Goal: Task Accomplishment & Management: Manage account settings

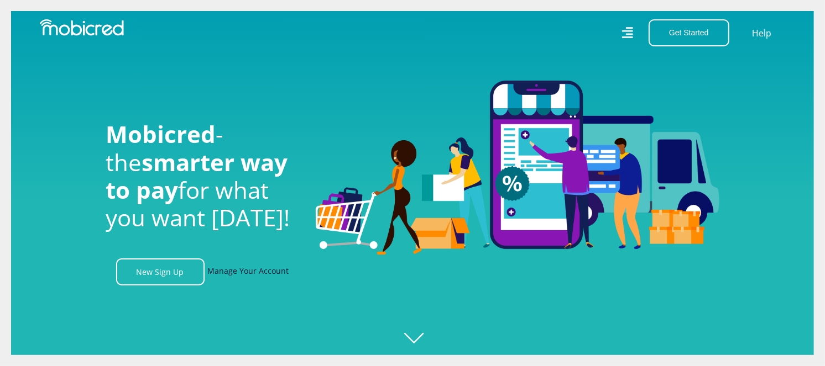
click at [265, 276] on link "Manage Your Account" at bounding box center [248, 272] width 81 height 27
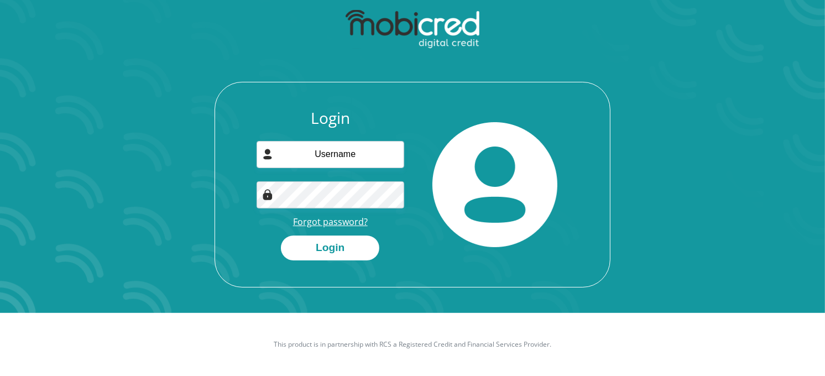
scroll to position [63, 0]
click at [343, 222] on link "Forgot password?" at bounding box center [330, 222] width 75 height 12
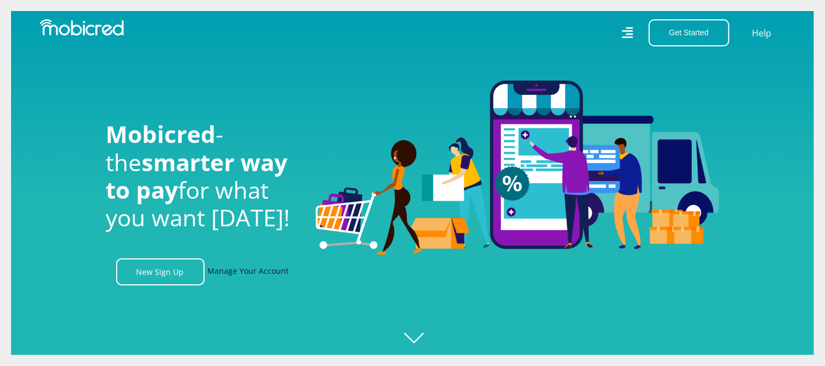
scroll to position [61, 0]
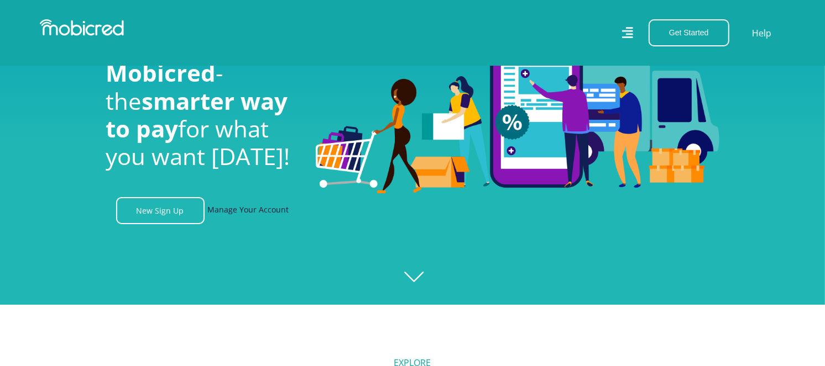
click at [261, 216] on link "Manage Your Account" at bounding box center [248, 210] width 81 height 27
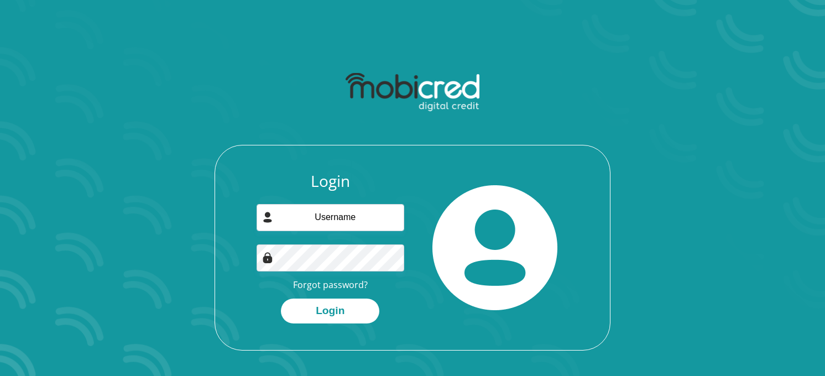
scroll to position [63, 0]
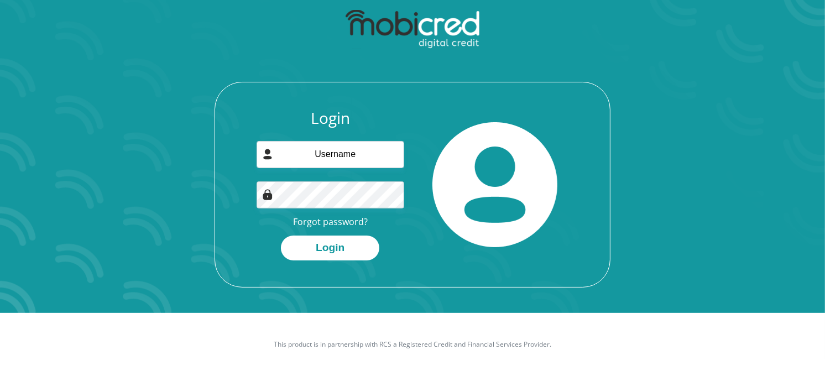
click at [356, 227] on div "Login Forgot password? Login" at bounding box center [330, 184] width 165 height 151
click at [342, 219] on link "Forgot password?" at bounding box center [330, 222] width 75 height 12
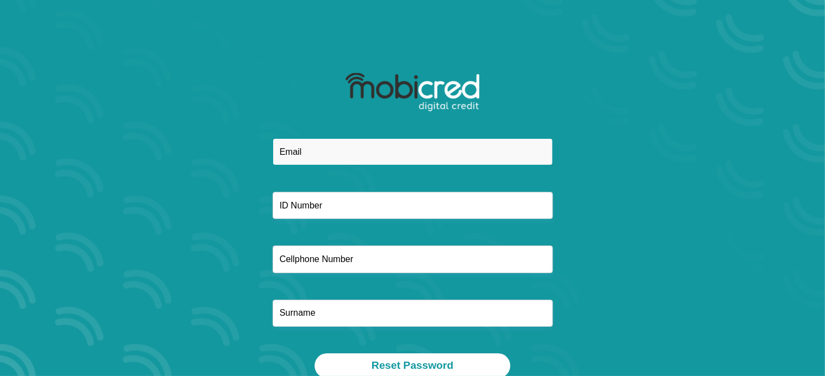
click at [300, 148] on input "email" at bounding box center [412, 151] width 280 height 27
paste input "masilelasylvia957@gmail.com"
click at [297, 155] on input "masilelasylvia957@gmail.com" at bounding box center [412, 151] width 280 height 27
type input "[EMAIL_ADDRESS][DOMAIN_NAME]"
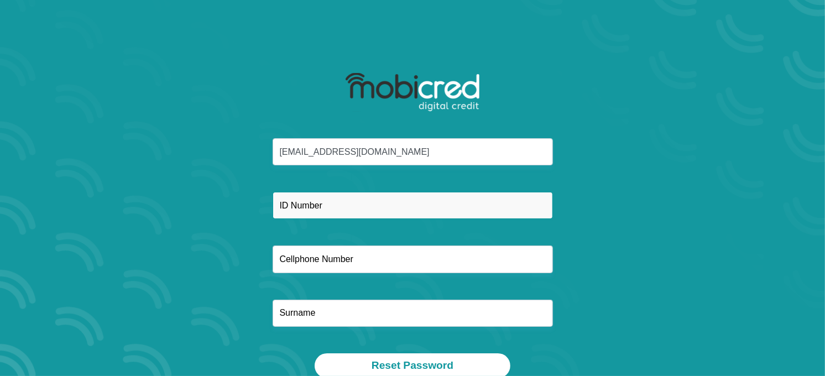
click at [323, 203] on input "text" at bounding box center [412, 205] width 280 height 27
paste input "7612050611081"
click at [305, 209] on input "7612050611081" at bounding box center [412, 205] width 280 height 27
click at [299, 207] on input "7612050611081" at bounding box center [412, 205] width 280 height 27
type input "7612050611081"
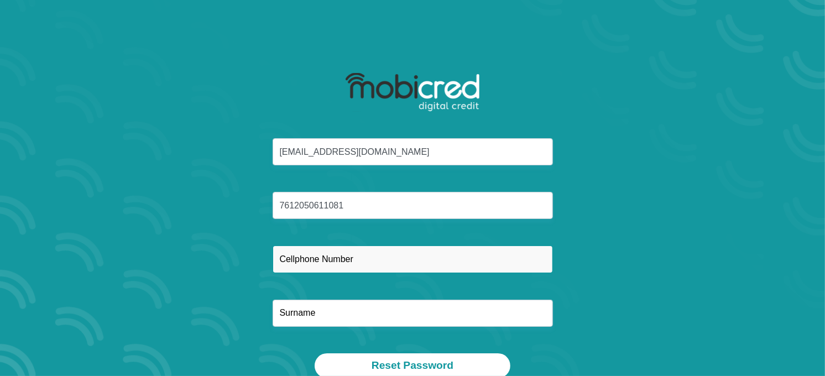
drag, startPoint x: 341, startPoint y: 264, endPoint x: 340, endPoint y: 253, distance: 11.6
click at [341, 264] on input "text" at bounding box center [412, 258] width 280 height 27
paste input "0729603128"
type input "0729603128"
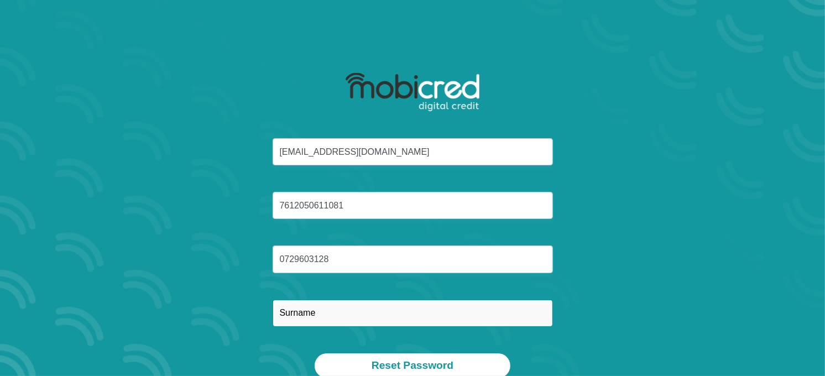
drag, startPoint x: 304, startPoint y: 322, endPoint x: 300, endPoint y: 313, distance: 10.2
click at [304, 322] on input "text" at bounding box center [412, 313] width 280 height 27
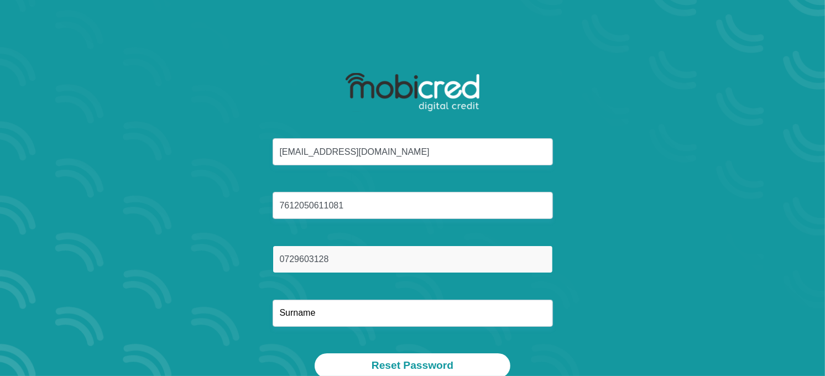
click at [303, 259] on input "0729603128" at bounding box center [412, 258] width 280 height 27
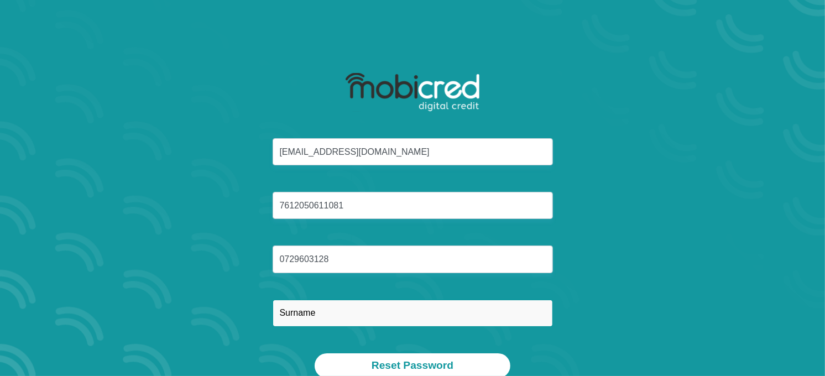
click at [291, 302] on input "text" at bounding box center [412, 313] width 280 height 27
paste input "Masilela"
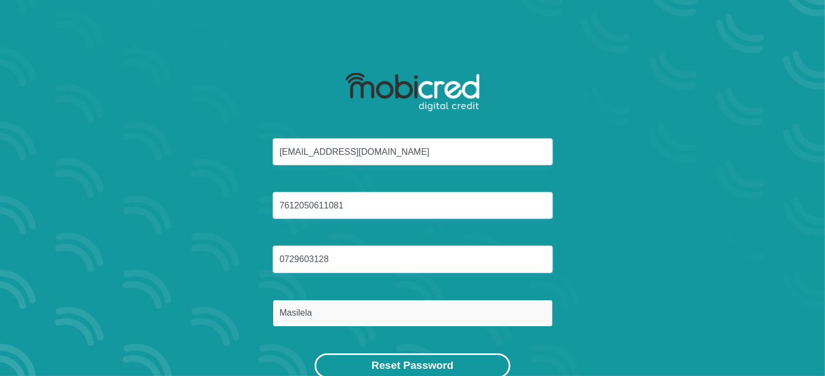
type input "Masilela"
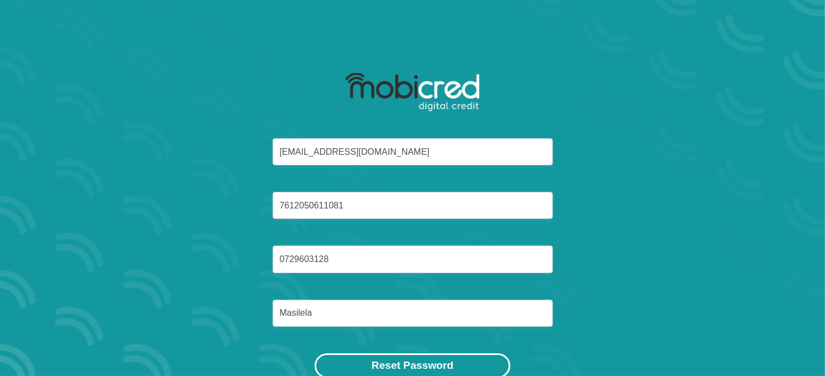
click at [444, 363] on button "Reset Password" at bounding box center [412, 365] width 196 height 25
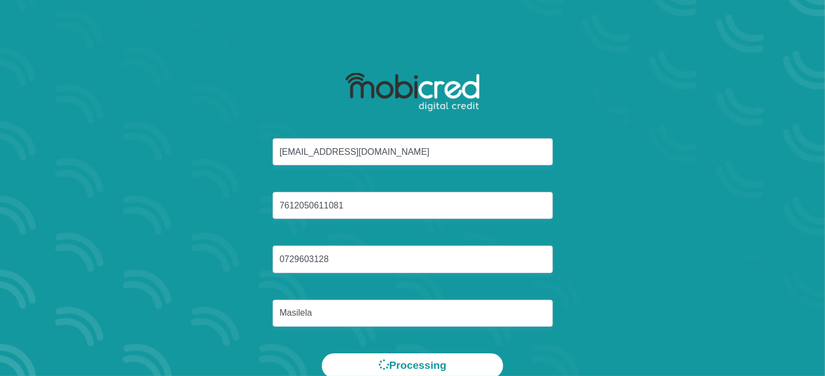
click at [688, 235] on div "masilelasylvia957@gmail.com 7612050611081 0729603128 Masilela" at bounding box center [413, 245] width 594 height 215
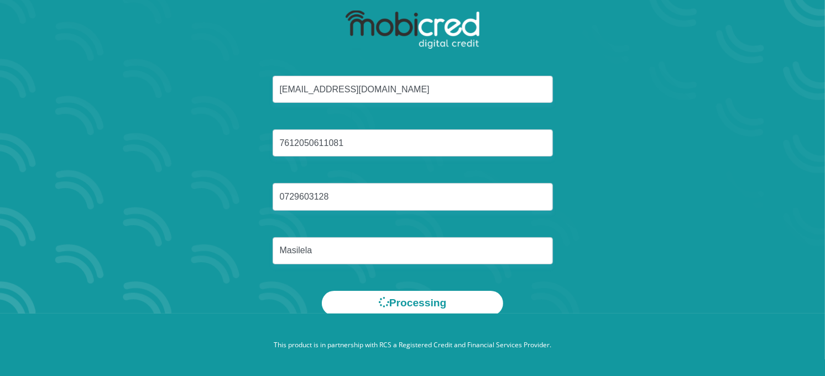
scroll to position [63, 0]
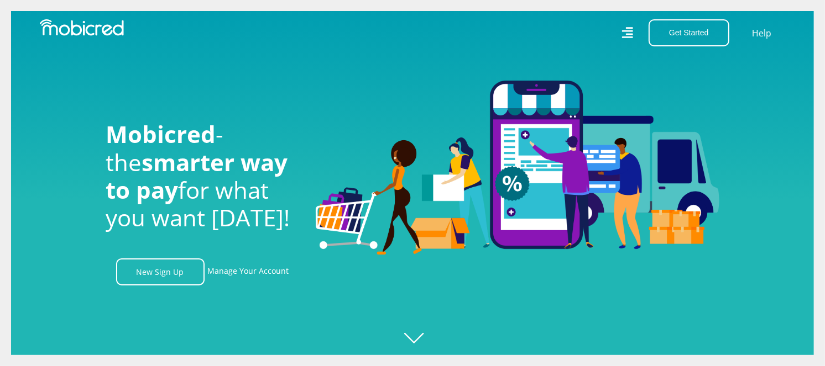
scroll to position [0, 1418]
click at [255, 277] on link "Manage Your Account" at bounding box center [248, 272] width 81 height 27
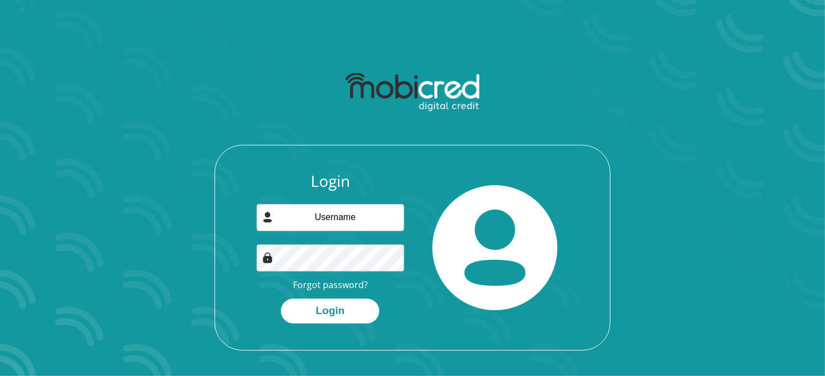
scroll to position [61, 0]
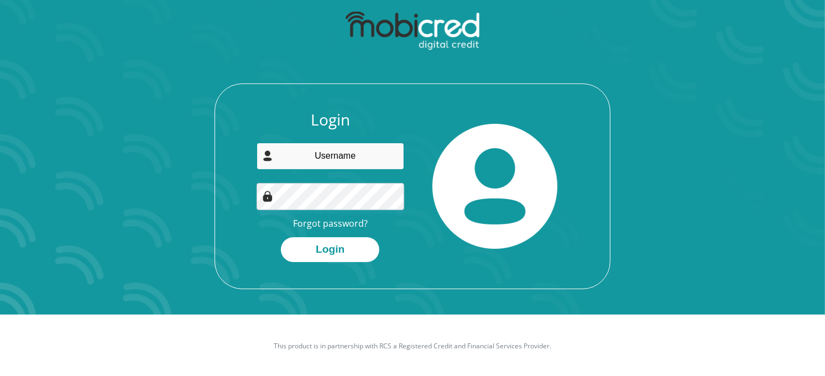
click at [349, 158] on input "email" at bounding box center [330, 156] width 148 height 27
click at [731, 239] on section "Login Forgot password? Login" at bounding box center [412, 127] width 825 height 376
paste input "[EMAIL_ADDRESS][DOMAIN_NAME]"
type input "[EMAIL_ADDRESS][DOMAIN_NAME]"
click at [227, 125] on div "Login [EMAIL_ADDRESS][DOMAIN_NAME] Forgot password? Login" at bounding box center [412, 200] width 395 height 178
